Goal: Information Seeking & Learning: Learn about a topic

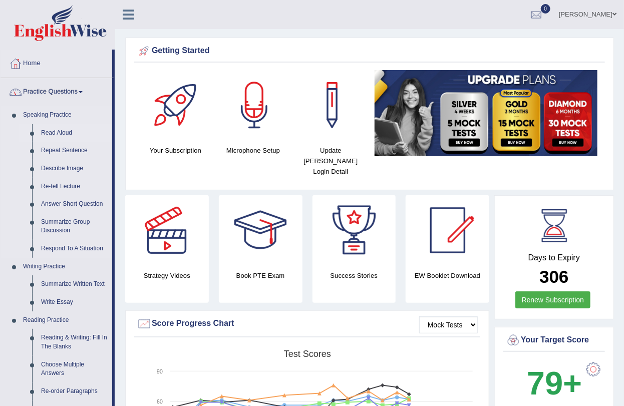
click at [57, 133] on link "Read Aloud" at bounding box center [75, 133] width 76 height 18
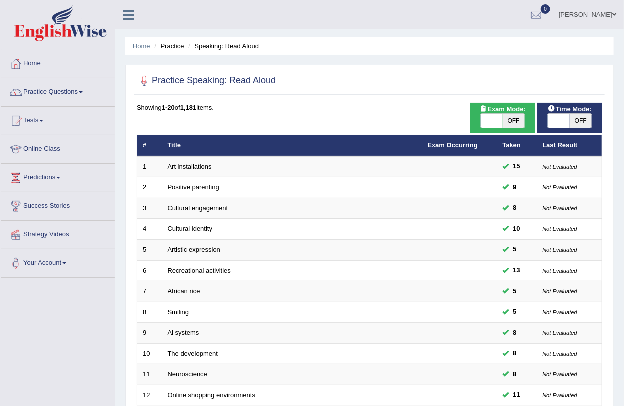
click at [379, 49] on ul "Home Practice Speaking: Read Aloud" at bounding box center [369, 46] width 489 height 18
click at [84, 100] on link "Practice Questions" at bounding box center [58, 90] width 114 height 25
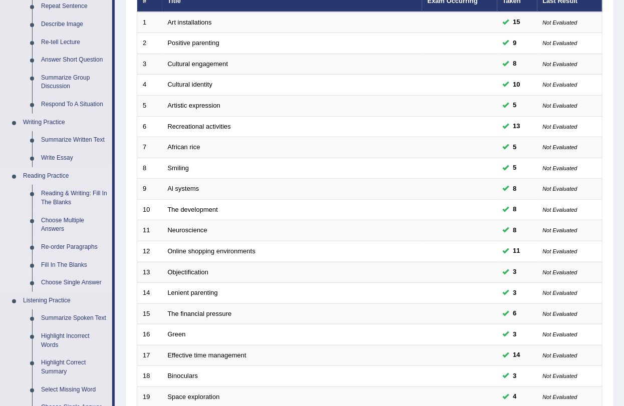
scroll to position [111, 0]
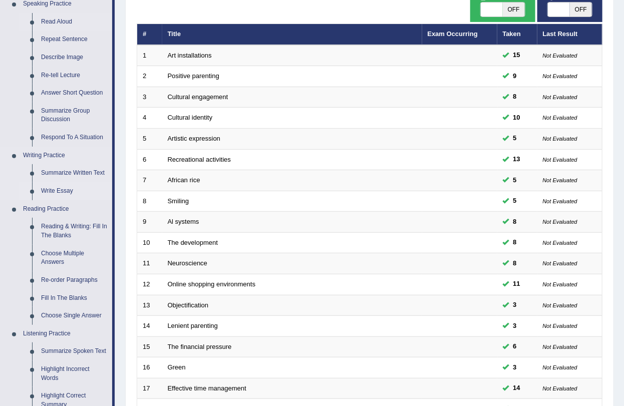
click at [66, 191] on link "Write Essay" at bounding box center [75, 191] width 76 height 18
